Goal: Task Accomplishment & Management: Manage account settings

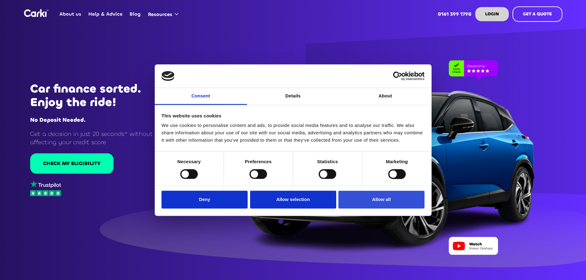
click at [380, 198] on button "Allow all" at bounding box center [381, 200] width 86 height 18
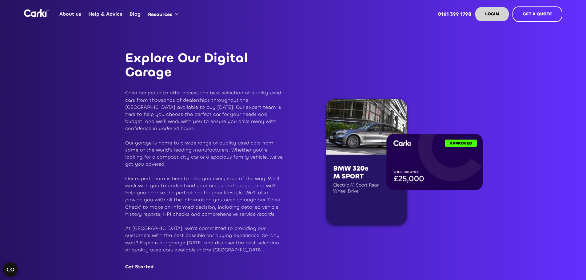
scroll to position [1015, 0]
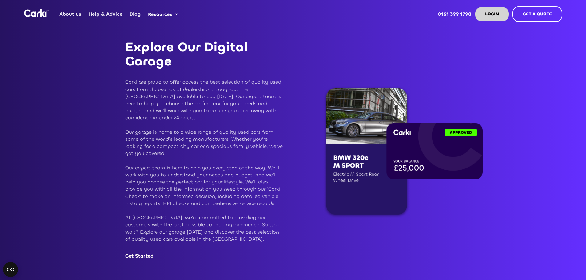
click at [141, 253] on link "Get Started" at bounding box center [139, 256] width 28 height 7
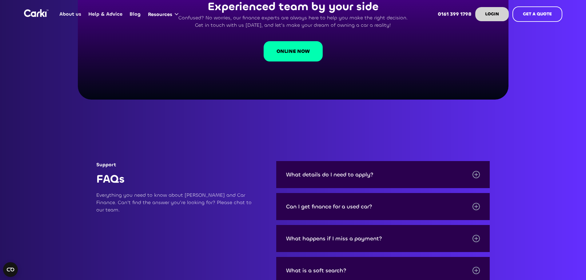
scroll to position [1906, 0]
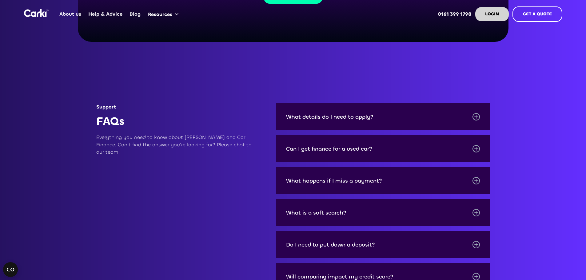
click at [372, 146] on div "Can I get finance for a used car?" at bounding box center [329, 149] width 86 height 6
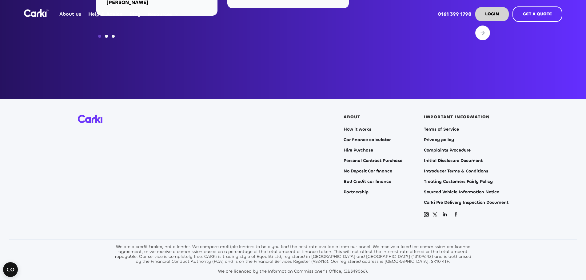
scroll to position [2508, 0]
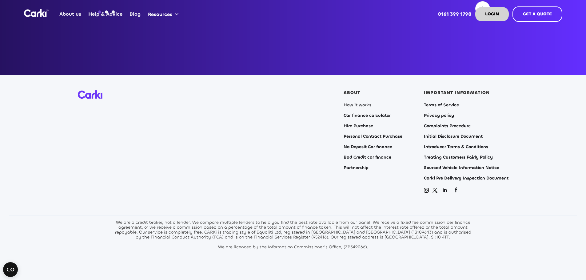
click at [353, 103] on link "How it works" at bounding box center [357, 105] width 28 height 5
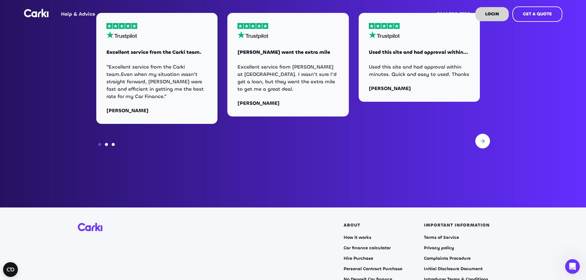
scroll to position [1291, 0]
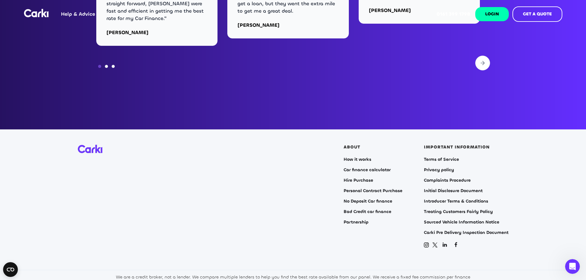
click at [490, 10] on link "LOGIN" at bounding box center [492, 14] width 34 height 14
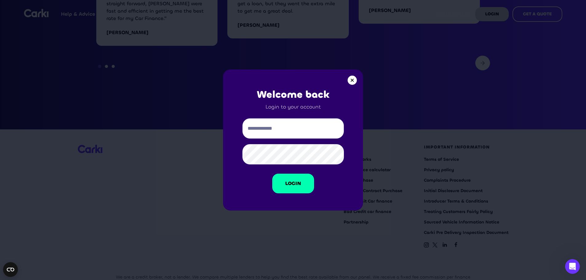
click at [278, 127] on input "Email Form" at bounding box center [292, 128] width 101 height 20
type input "**********"
click at [292, 186] on link "Login" at bounding box center [293, 184] width 42 height 20
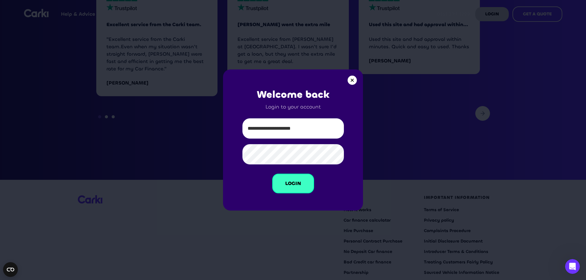
scroll to position [1261, 0]
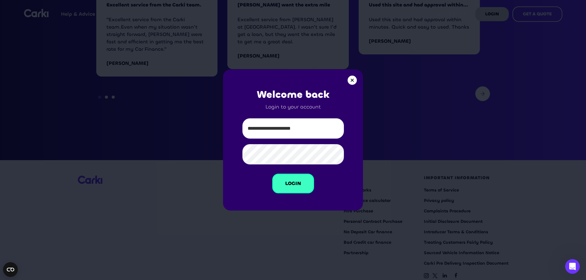
click at [291, 180] on link "Login" at bounding box center [293, 184] width 42 height 20
click at [293, 177] on link "Login" at bounding box center [293, 184] width 42 height 20
click at [292, 182] on link "Login" at bounding box center [293, 184] width 42 height 20
click at [354, 81] on div at bounding box center [351, 80] width 9 height 9
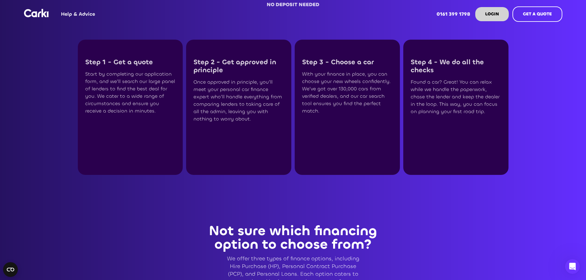
scroll to position [0, 0]
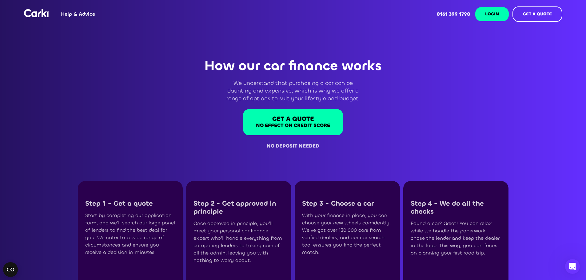
click at [494, 14] on strong "LOGIN" at bounding box center [492, 14] width 14 height 6
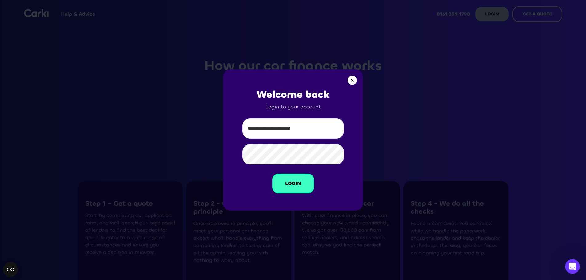
click at [294, 183] on link "Login" at bounding box center [293, 184] width 42 height 20
click at [292, 184] on link "Login" at bounding box center [293, 184] width 42 height 20
click at [352, 79] on div at bounding box center [351, 80] width 9 height 9
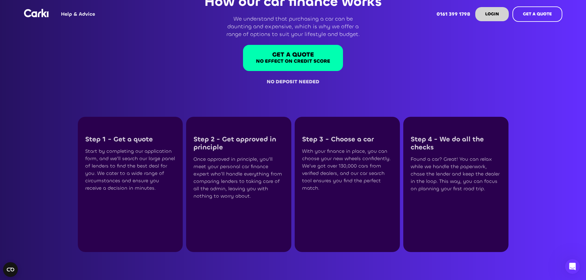
scroll to position [61, 0]
